Goal: Use online tool/utility: Use online tool/utility

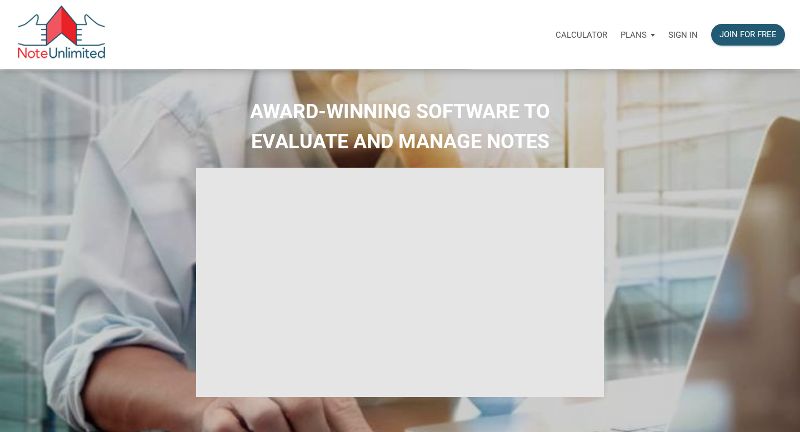
select select
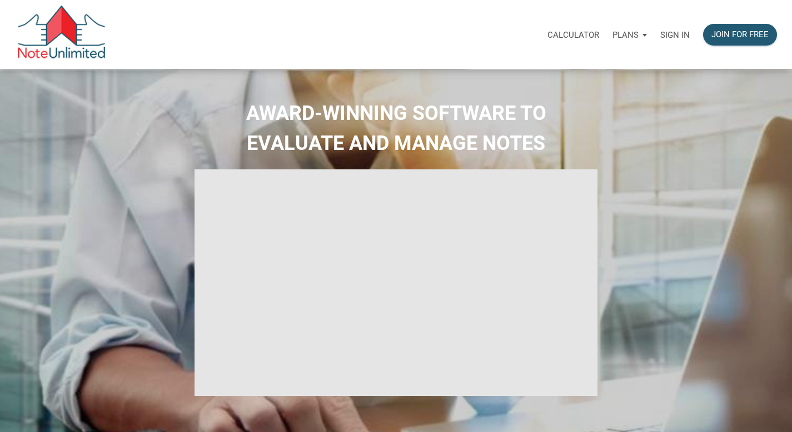
type input "Introduction to new features"
select select
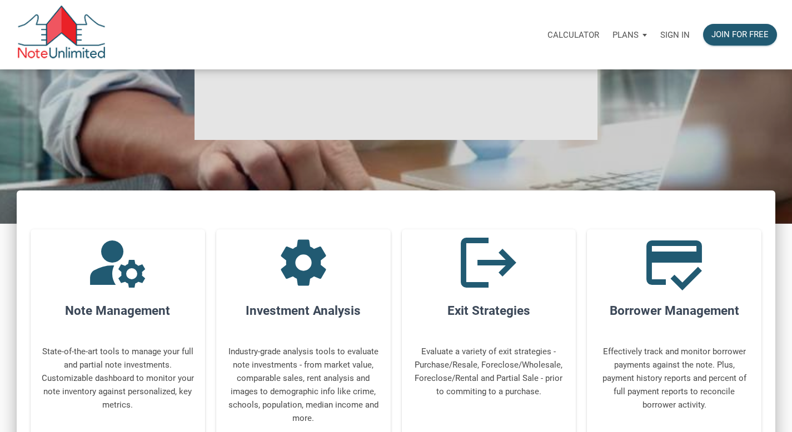
scroll to position [265, 0]
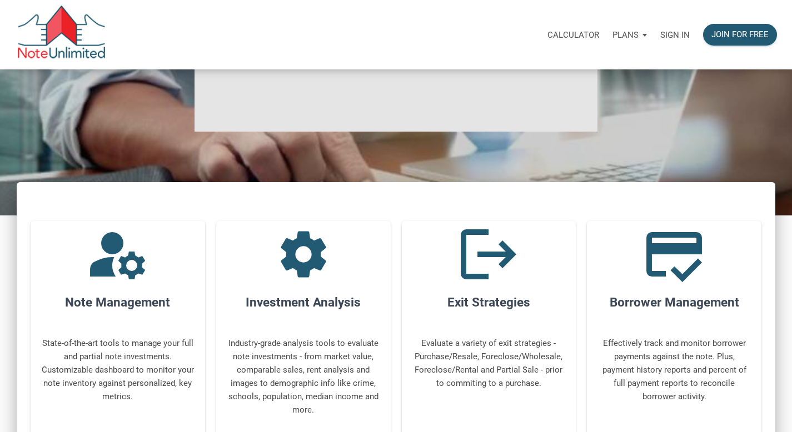
click at [676, 32] on p "Sign in" at bounding box center [674, 35] width 29 height 10
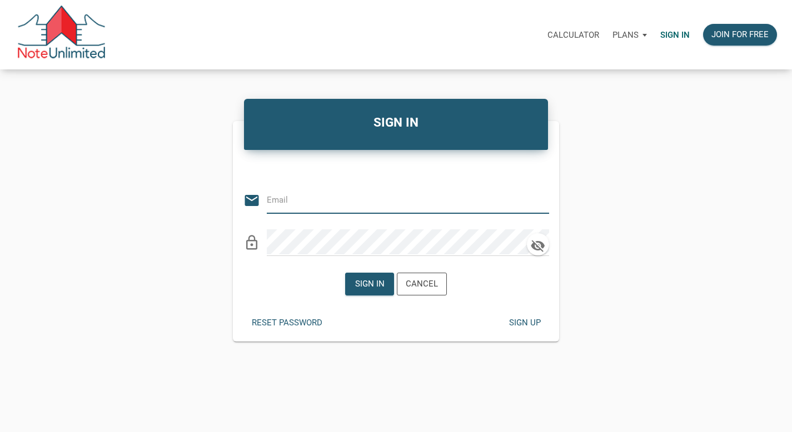
type input "[PERSON_NAME][EMAIL_ADDRESS][PERSON_NAME][DOMAIN_NAME]"
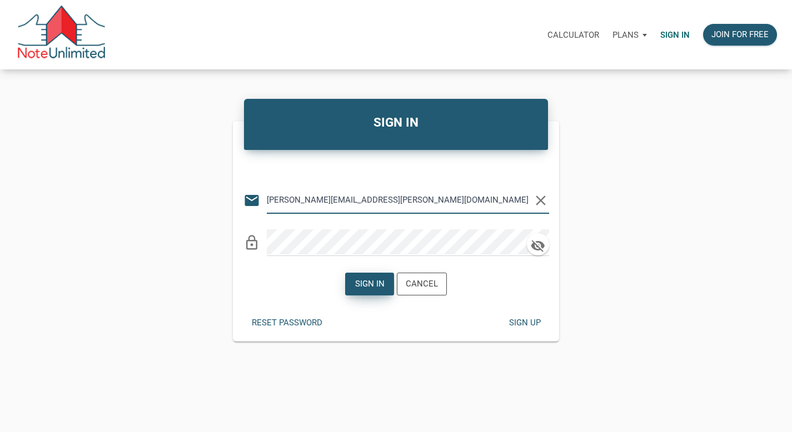
click at [389, 284] on div "Sign in" at bounding box center [370, 284] width 48 height 22
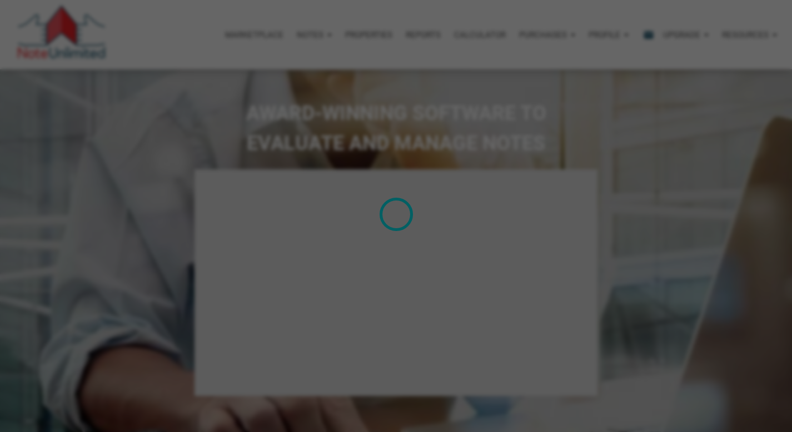
type input "Introduction to new features"
select select
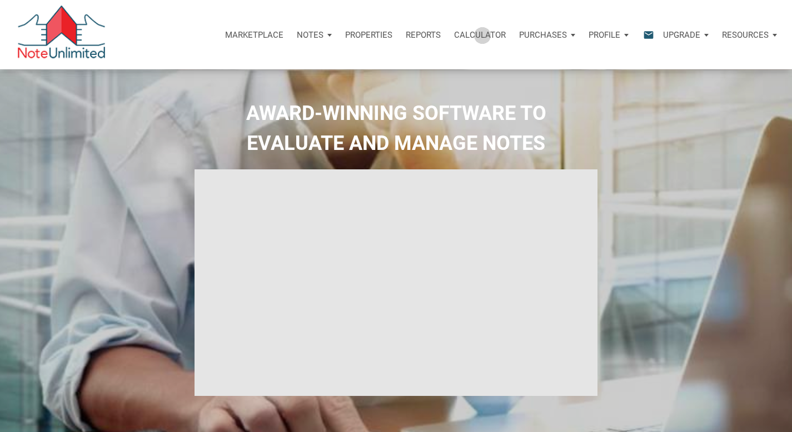
click at [481, 36] on p "Calculator" at bounding box center [480, 35] width 52 height 10
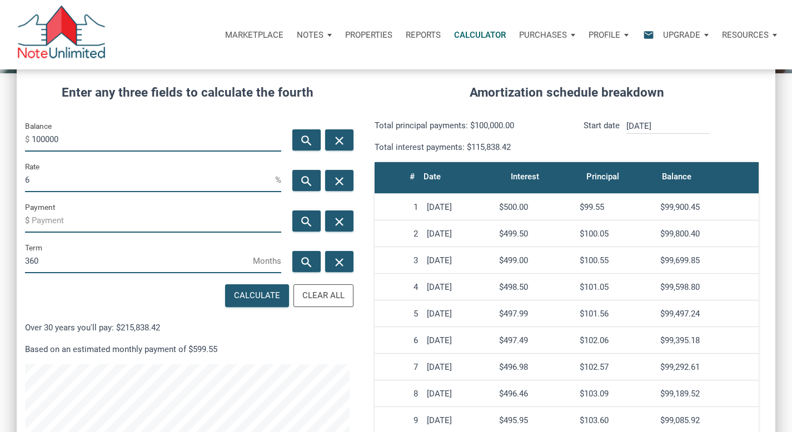
scroll to position [133, 0]
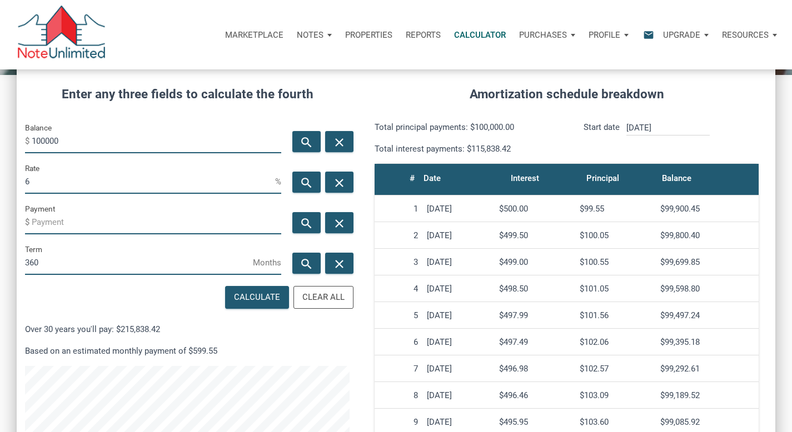
drag, startPoint x: 67, startPoint y: 137, endPoint x: 0, endPoint y: 123, distance: 68.8
click at [0, 128] on div "CALCULATOR The amortization calculator estimates how much money will be paid ov…" at bounding box center [396, 256] width 792 height 641
drag, startPoint x: 37, startPoint y: 181, endPoint x: 0, endPoint y: 175, distance: 37.7
click at [14, 177] on div "CALCULATOR The amortization calculator estimates how much money will be paid ov…" at bounding box center [396, 256] width 792 height 641
click at [45, 222] on input "Payment" at bounding box center [157, 222] width 250 height 25
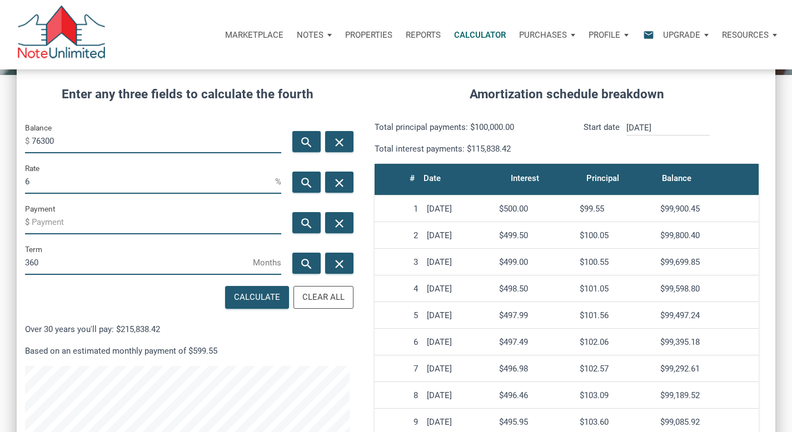
click at [38, 138] on input "76300" at bounding box center [157, 140] width 250 height 25
type input "74300"
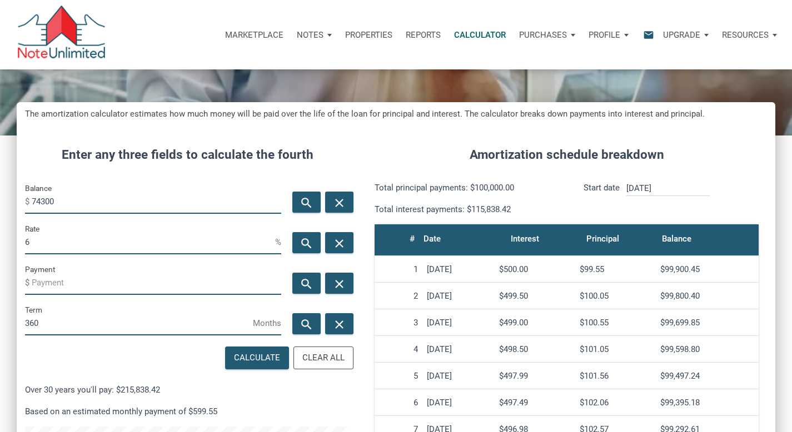
scroll to position [67, 0]
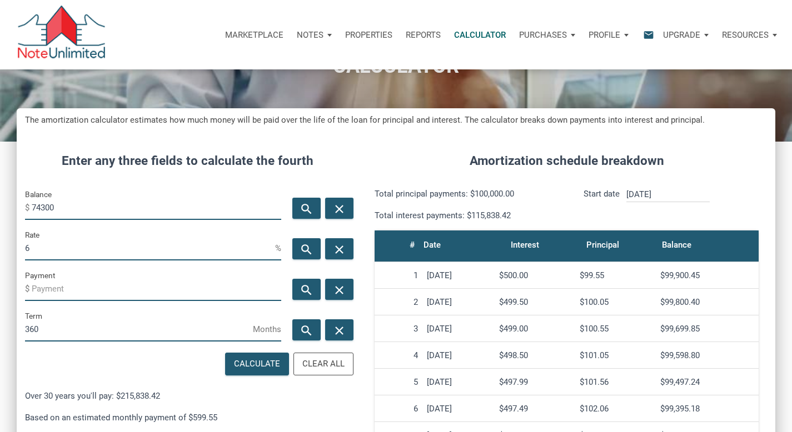
click at [47, 290] on input "Payment" at bounding box center [157, 288] width 250 height 25
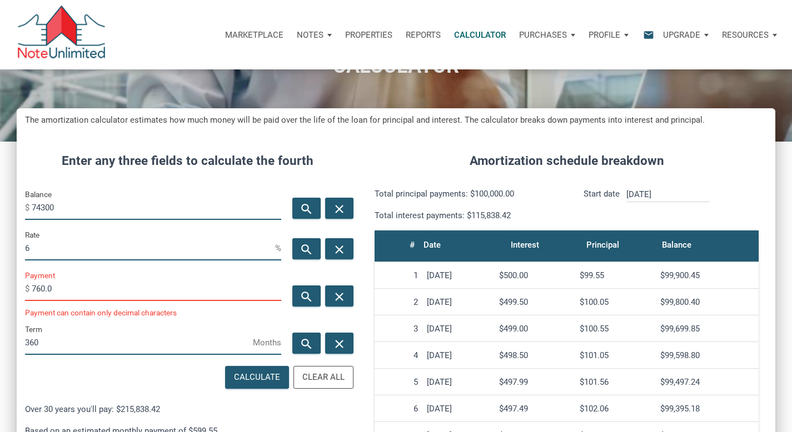
scroll to position [555348, 555125]
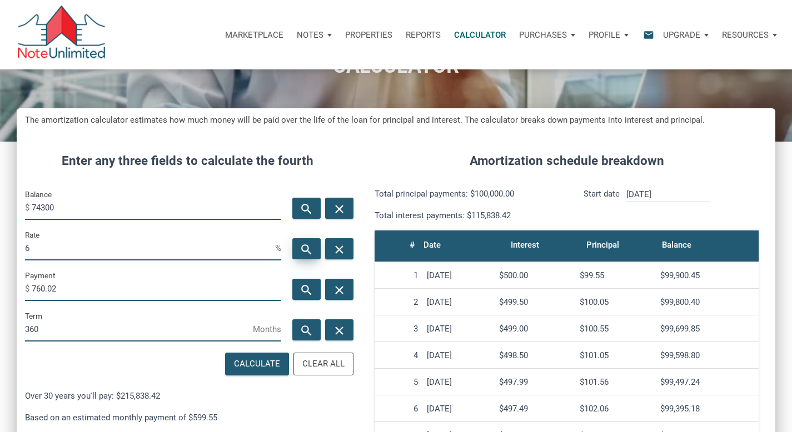
type input "-760.02"
click at [317, 248] on div "search" at bounding box center [306, 248] width 28 height 21
type input "11.93"
